Goal: Task Accomplishment & Management: Complete application form

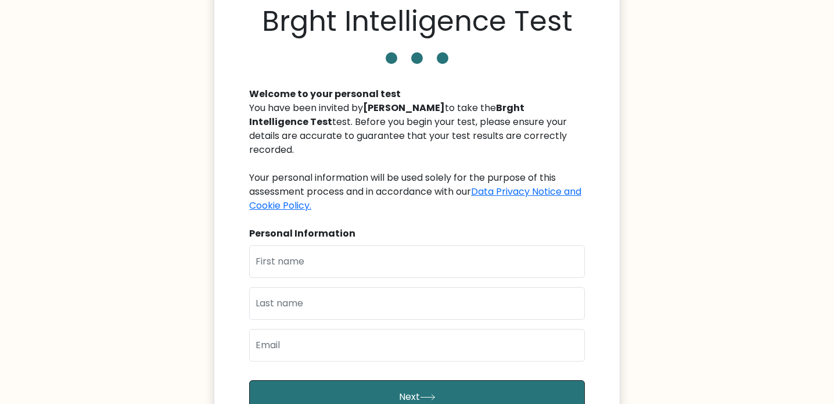
scroll to position [54, 0]
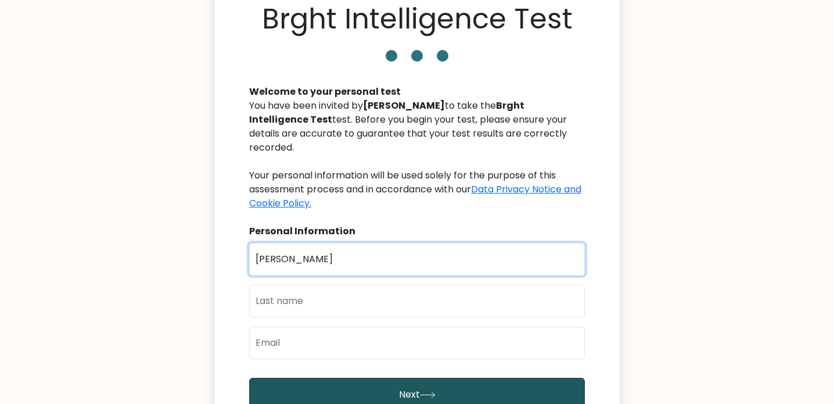
type input "Lenny"
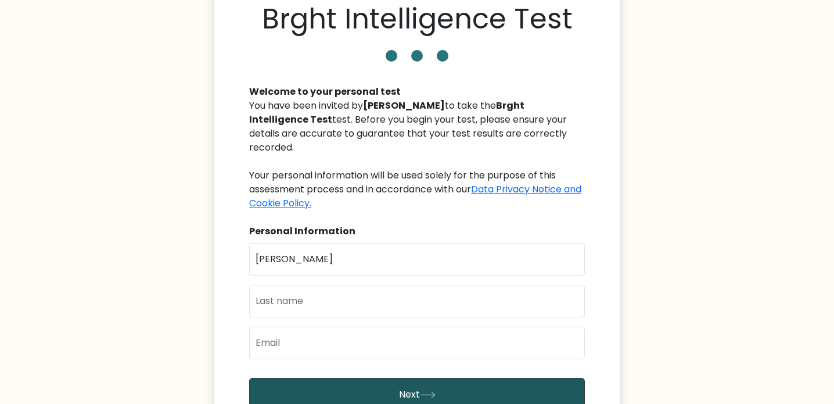
click at [393, 382] on button "Next" at bounding box center [417, 395] width 336 height 34
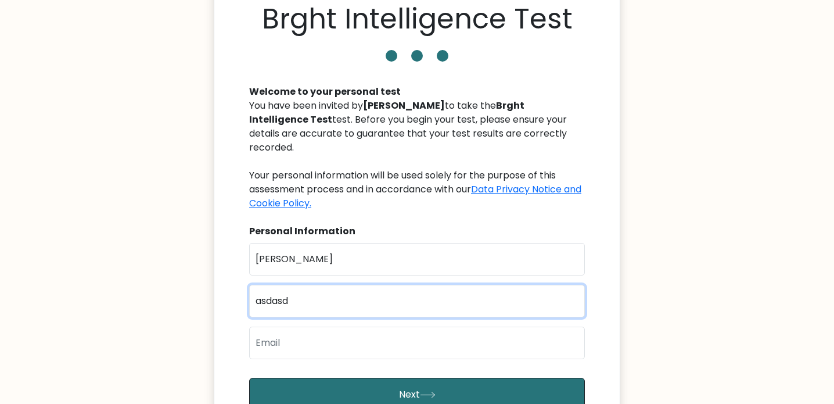
type input "asdasd"
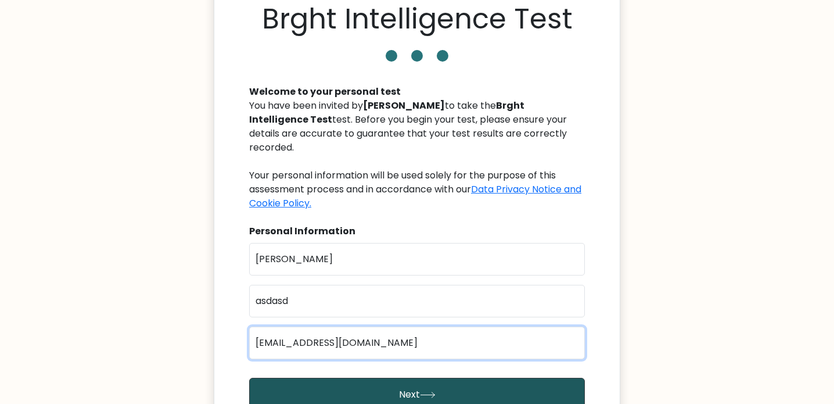
type input "ofmlennygalvan@gmail.com"
click at [390, 381] on button "Next" at bounding box center [417, 395] width 336 height 34
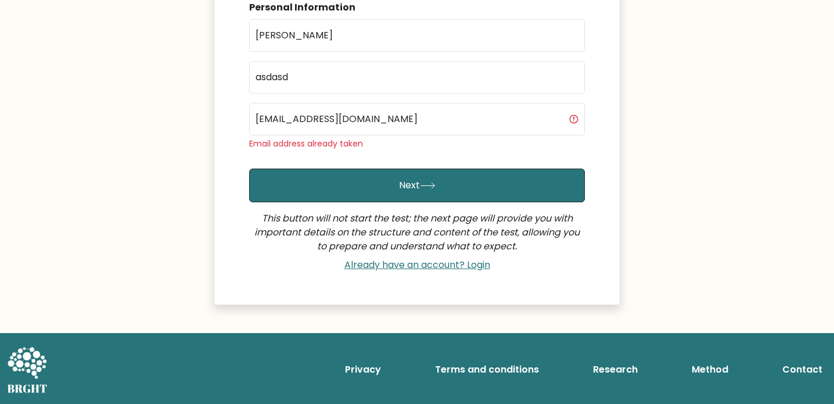
scroll to position [277, 0]
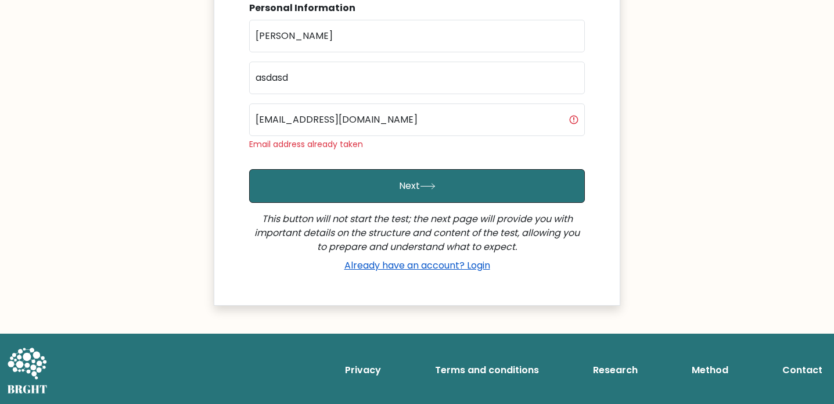
click at [415, 268] on link "Already have an account? Login" at bounding box center [417, 265] width 155 height 13
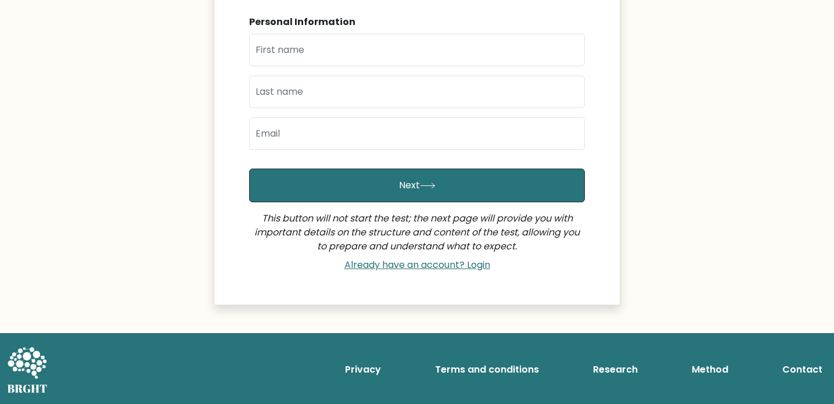
scroll to position [263, 0]
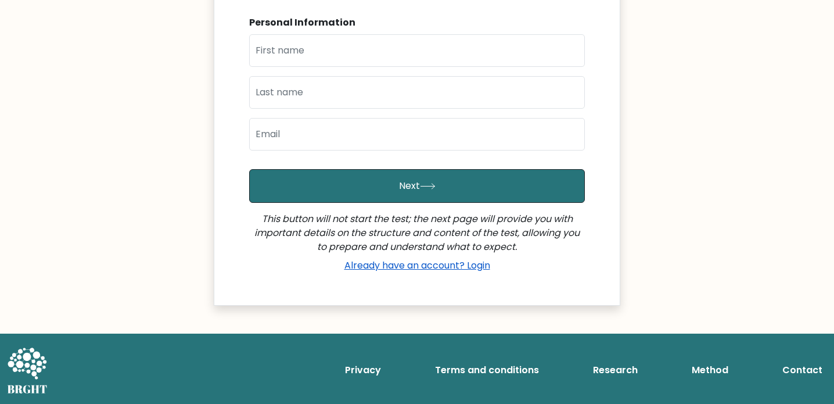
click at [436, 264] on link "Already have an account? Login" at bounding box center [417, 265] width 155 height 13
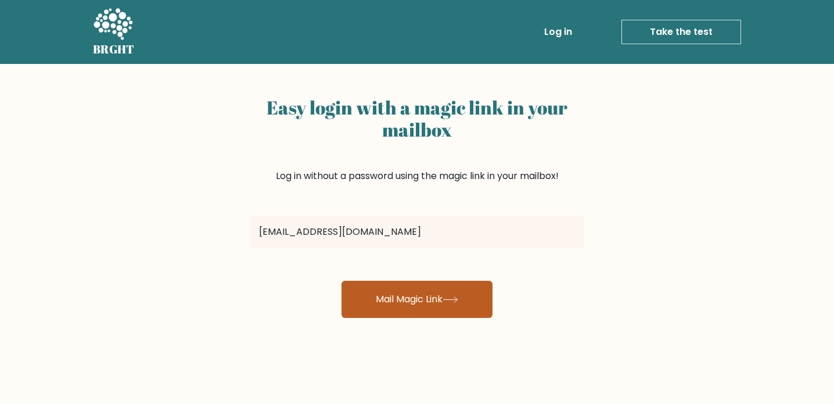
type input "ofmlennygalvan@gmail.com"
click at [453, 293] on button "Mail Magic Link" at bounding box center [417, 299] width 151 height 37
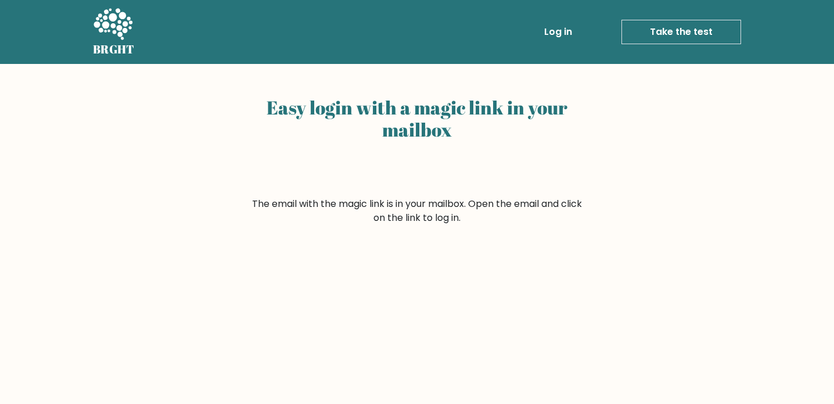
click at [677, 33] on link "Take the test" at bounding box center [682, 32] width 120 height 24
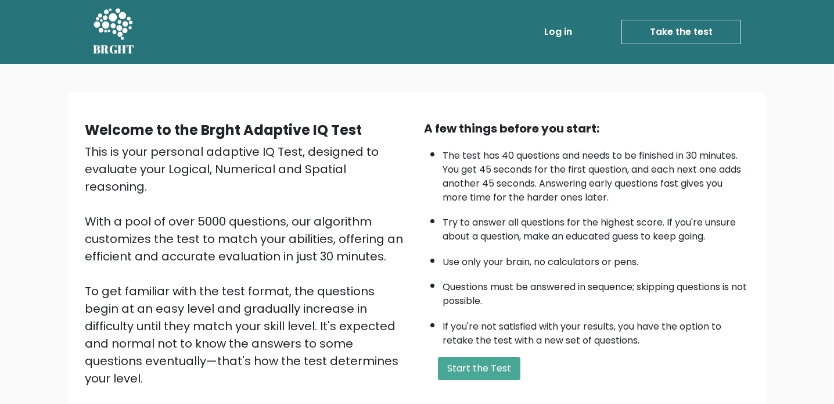
click at [567, 23] on link "Log in" at bounding box center [558, 31] width 37 height 23
